Goal: Information Seeking & Learning: Learn about a topic

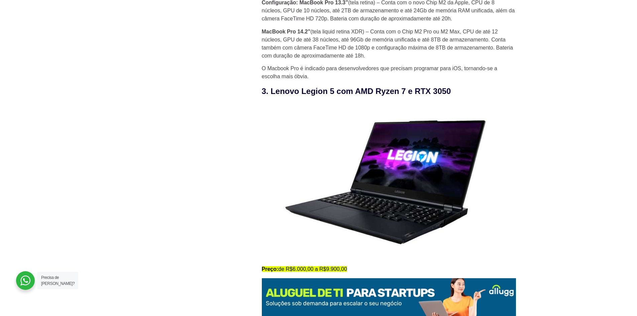
scroll to position [1170, 0]
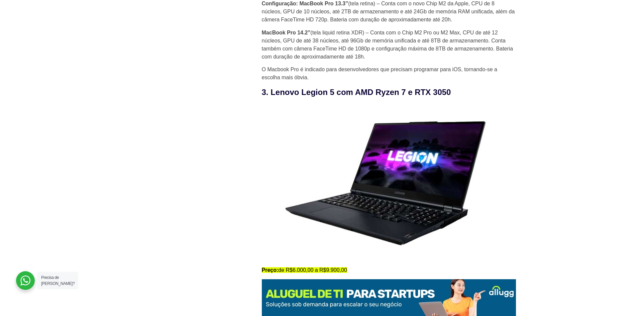
drag, startPoint x: 272, startPoint y: 96, endPoint x: 463, endPoint y: 94, distance: 190.9
click at [463, 94] on h3 "3. Lenovo Legion 5 com AMD Ryzen 7 e RTX 3050" at bounding box center [389, 92] width 254 height 12
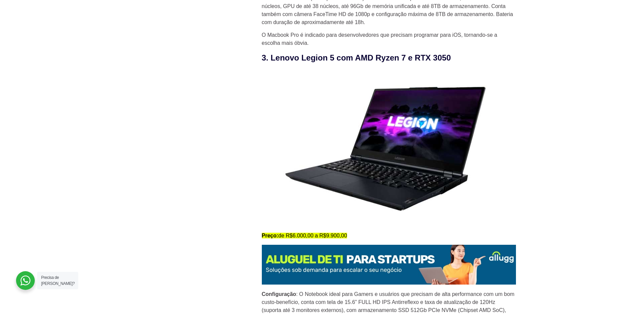
scroll to position [1338, 0]
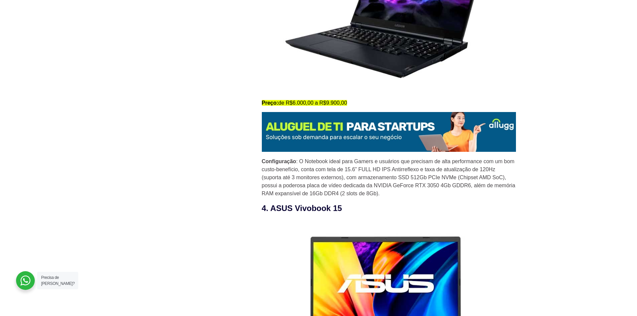
drag, startPoint x: 262, startPoint y: 164, endPoint x: 392, endPoint y: 194, distance: 132.5
click at [392, 194] on p "Configuração : O Notebook ideal para Gamers e usuários que precisam de alta per…" at bounding box center [389, 177] width 254 height 40
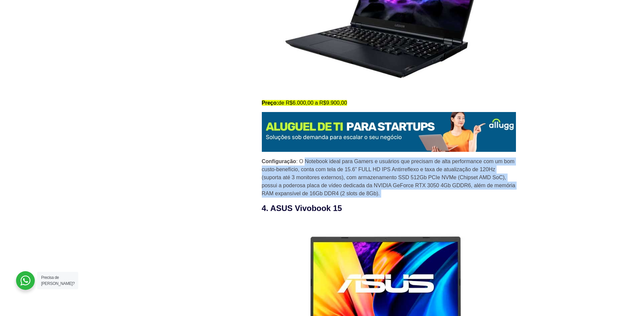
drag, startPoint x: 392, startPoint y: 194, endPoint x: 316, endPoint y: 163, distance: 82.2
click at [316, 163] on p "Configuração : O Notebook ideal para Gamers e usuários que precisam de alta per…" at bounding box center [389, 177] width 254 height 40
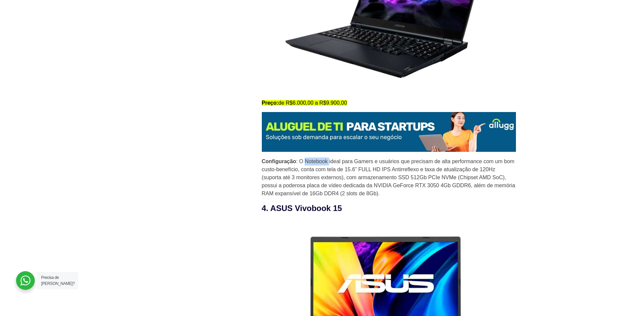
click at [316, 163] on p "Configuração : O Notebook ideal para Gamers e usuários que precisam de alta per…" at bounding box center [389, 177] width 254 height 40
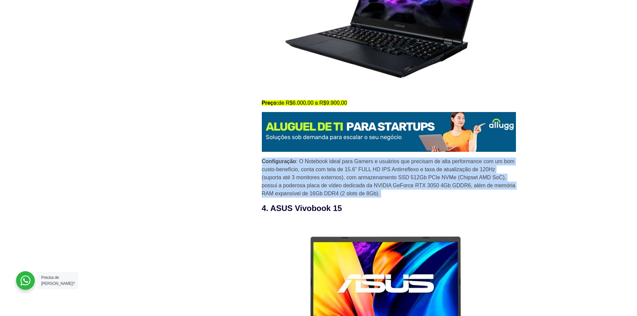
click at [316, 163] on p "Configuração : O Notebook ideal para Gamers e usuários que precisam de alta per…" at bounding box center [389, 177] width 254 height 40
click at [377, 187] on p "Configuração : O Notebook ideal para Gamers e usuários que precisam de alta per…" at bounding box center [389, 177] width 254 height 40
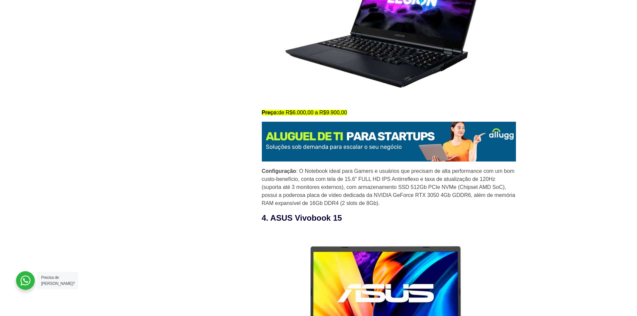
scroll to position [1371, 0]
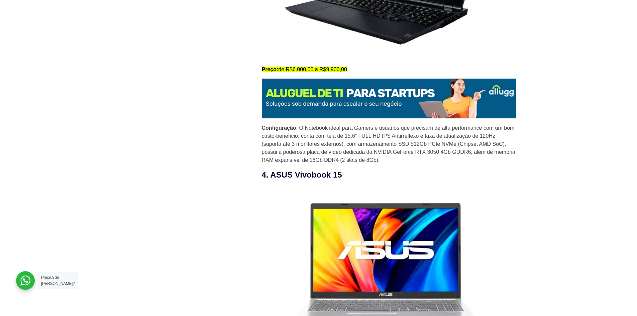
drag, startPoint x: 393, startPoint y: 148, endPoint x: 440, endPoint y: 165, distance: 49.3
click at [440, 164] on p "Configuração : O Notebook ideal para Gamers e usuários que precisam de alta per…" at bounding box center [389, 144] width 254 height 40
drag, startPoint x: 429, startPoint y: 165, endPoint x: 389, endPoint y: 168, distance: 40.3
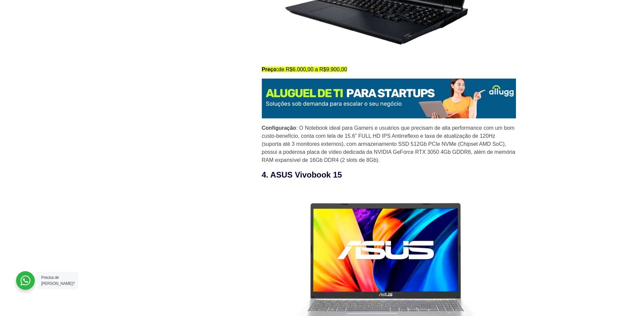
click at [391, 160] on p "Configuração : O Notebook ideal para Gamers e usuários que precisam de alta per…" at bounding box center [389, 144] width 254 height 40
click at [322, 154] on p "Configuração : O Notebook ideal para Gamers e usuários que precisam de alta per…" at bounding box center [389, 144] width 254 height 40
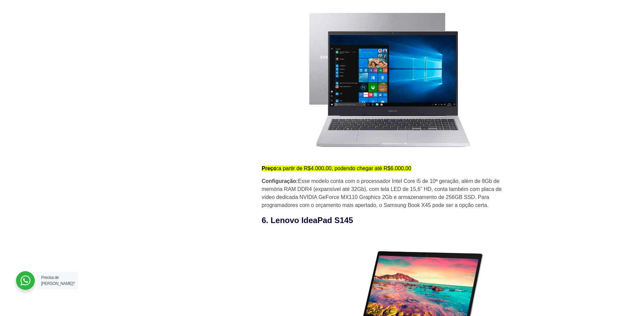
scroll to position [1806, 0]
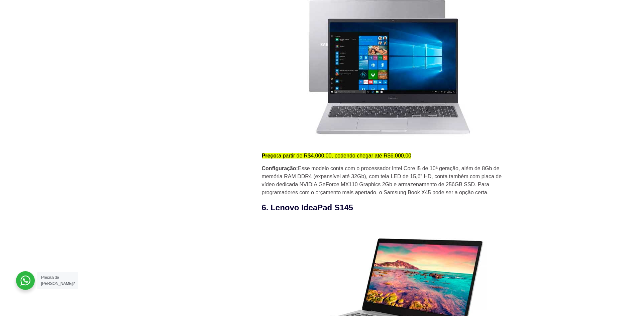
drag, startPoint x: 286, startPoint y: 172, endPoint x: 496, endPoint y: 196, distance: 211.7
click at [496, 196] on p "Configuração: Esse modelo conta com o processador Intel Core i5 de 10ª geração,…" at bounding box center [389, 181] width 254 height 32
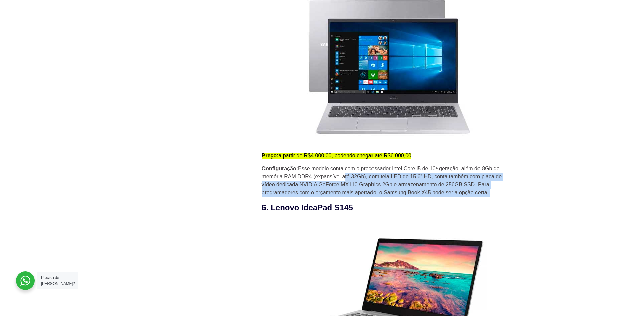
drag, startPoint x: 496, startPoint y: 197, endPoint x: 347, endPoint y: 176, distance: 149.6
click at [347, 176] on p "Configuração: Esse modelo conta com o processador Intel Core i5 de 10ª geração,…" at bounding box center [389, 181] width 254 height 32
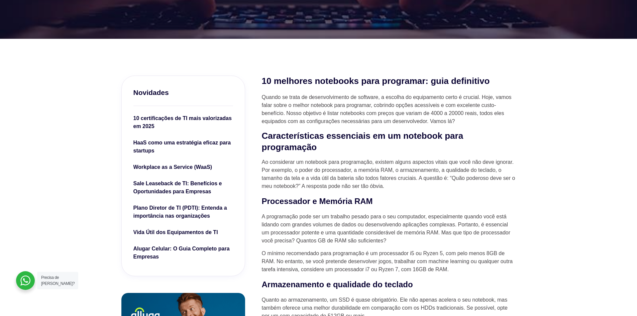
scroll to position [0, 0]
